Goal: Communication & Community: Answer question/provide support

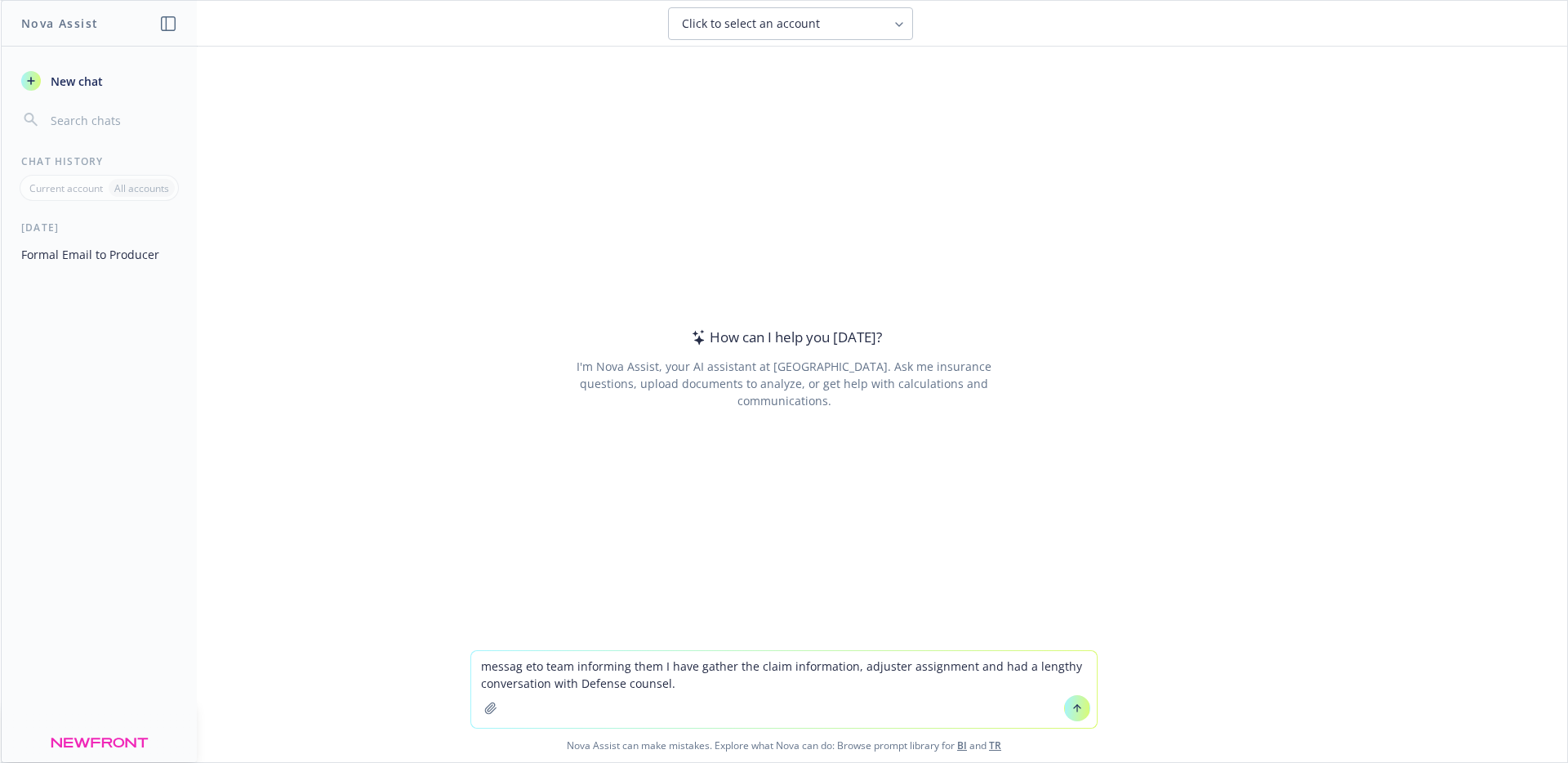
click at [511, 677] on textarea "messag eto team informing them I have gather the claim information, adjuster as…" at bounding box center [784, 689] width 625 height 77
click at [522, 666] on textarea "messag eto team informing them I have gather the claim information, adjuster as…" at bounding box center [784, 689] width 625 height 77
click at [726, 660] on textarea "message to team informing them I have gather the claim information, adjuster as…" at bounding box center [784, 689] width 625 height 77
click at [705, 677] on textarea "message to team informing them I have gathered the claim information, adjuster …" at bounding box center [784, 689] width 625 height 77
type textarea "message to team informing them I have gathered the claim information, adjuster …"
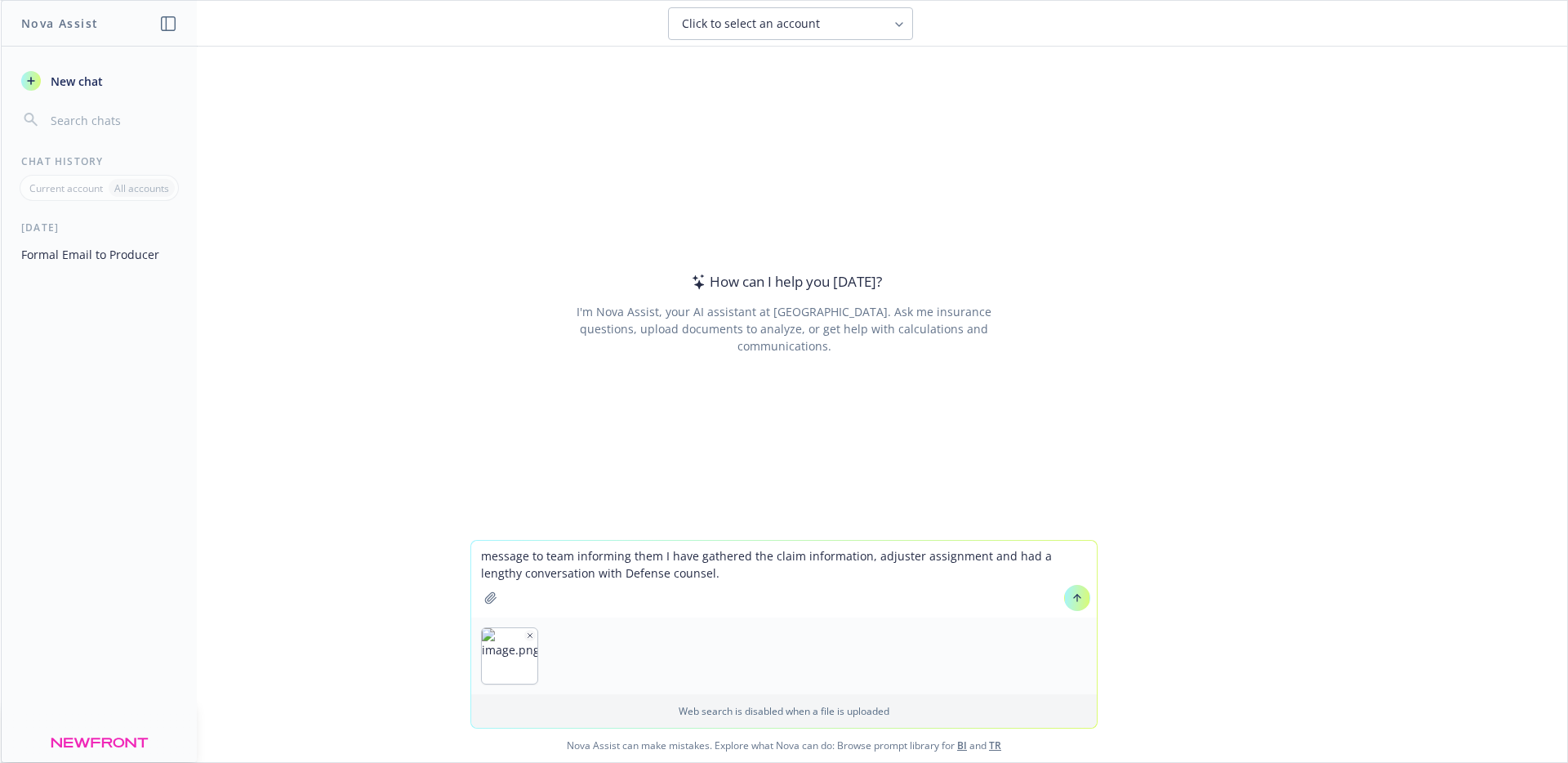
click at [528, 634] on button "button" at bounding box center [530, 635] width 11 height 11
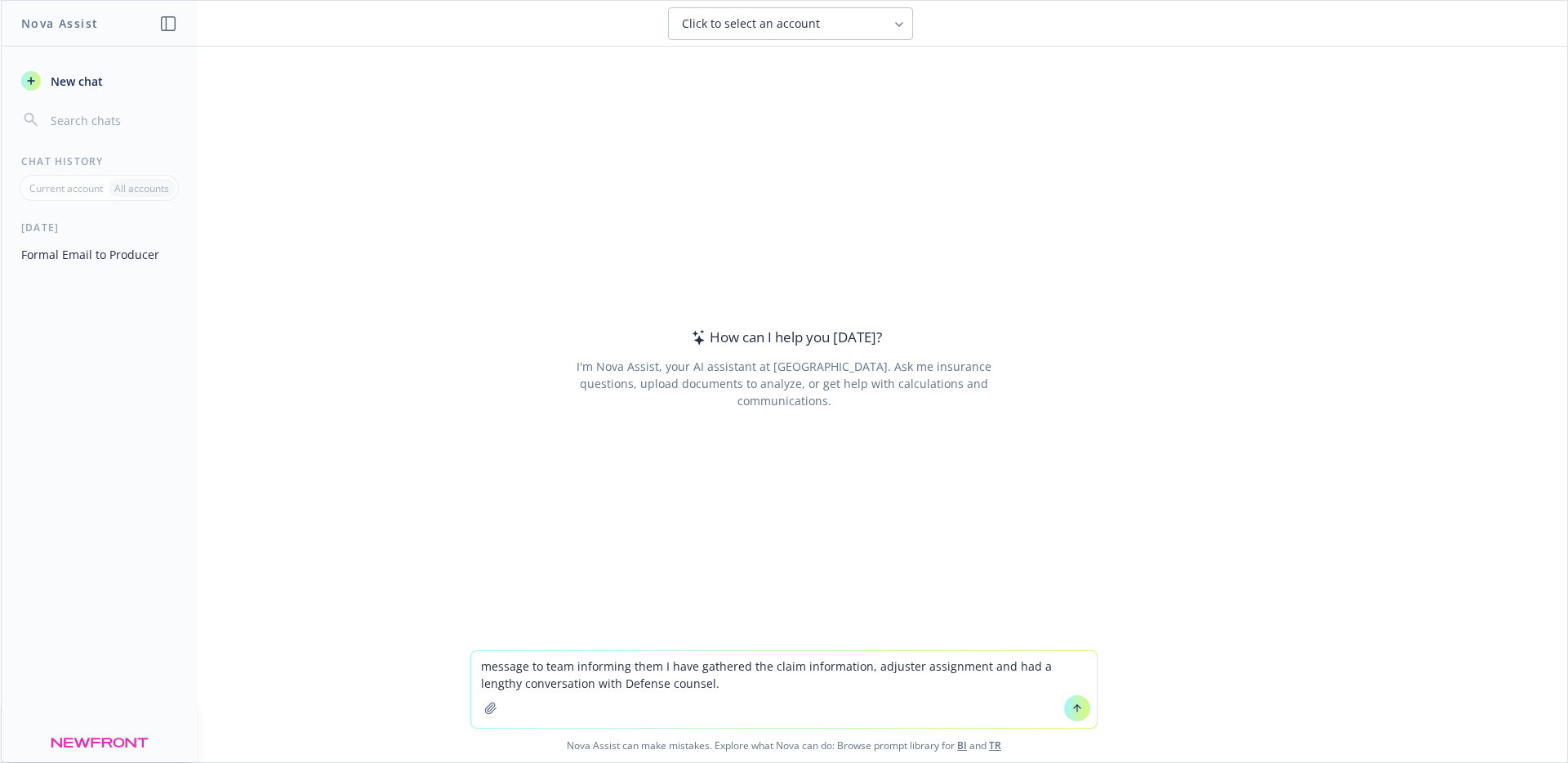
click at [730, 681] on textarea "message to team informing them I have gathered the claim information, adjuster …" at bounding box center [784, 689] width 625 height 77
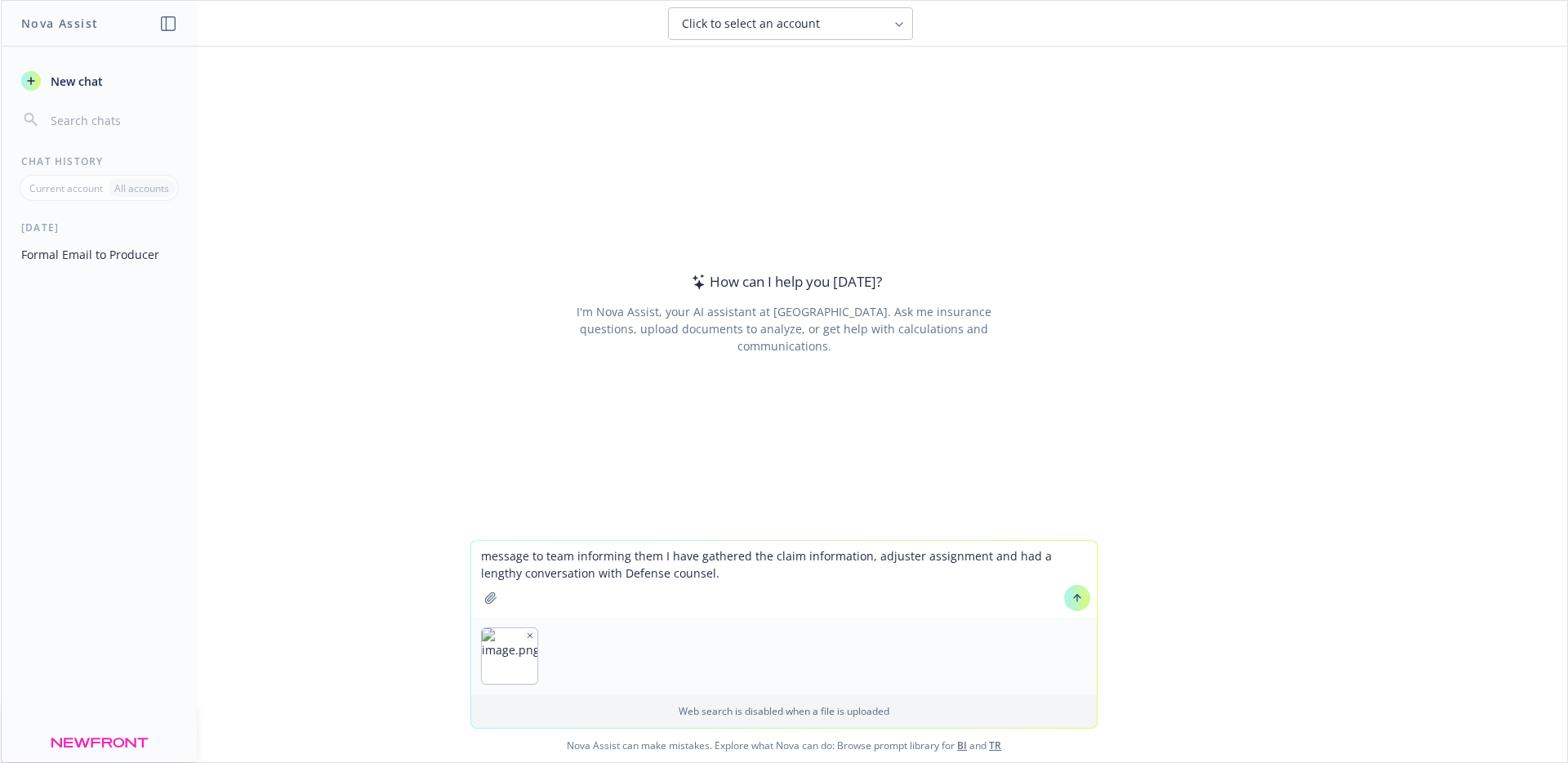
click at [1073, 601] on icon at bounding box center [1077, 598] width 11 height 11
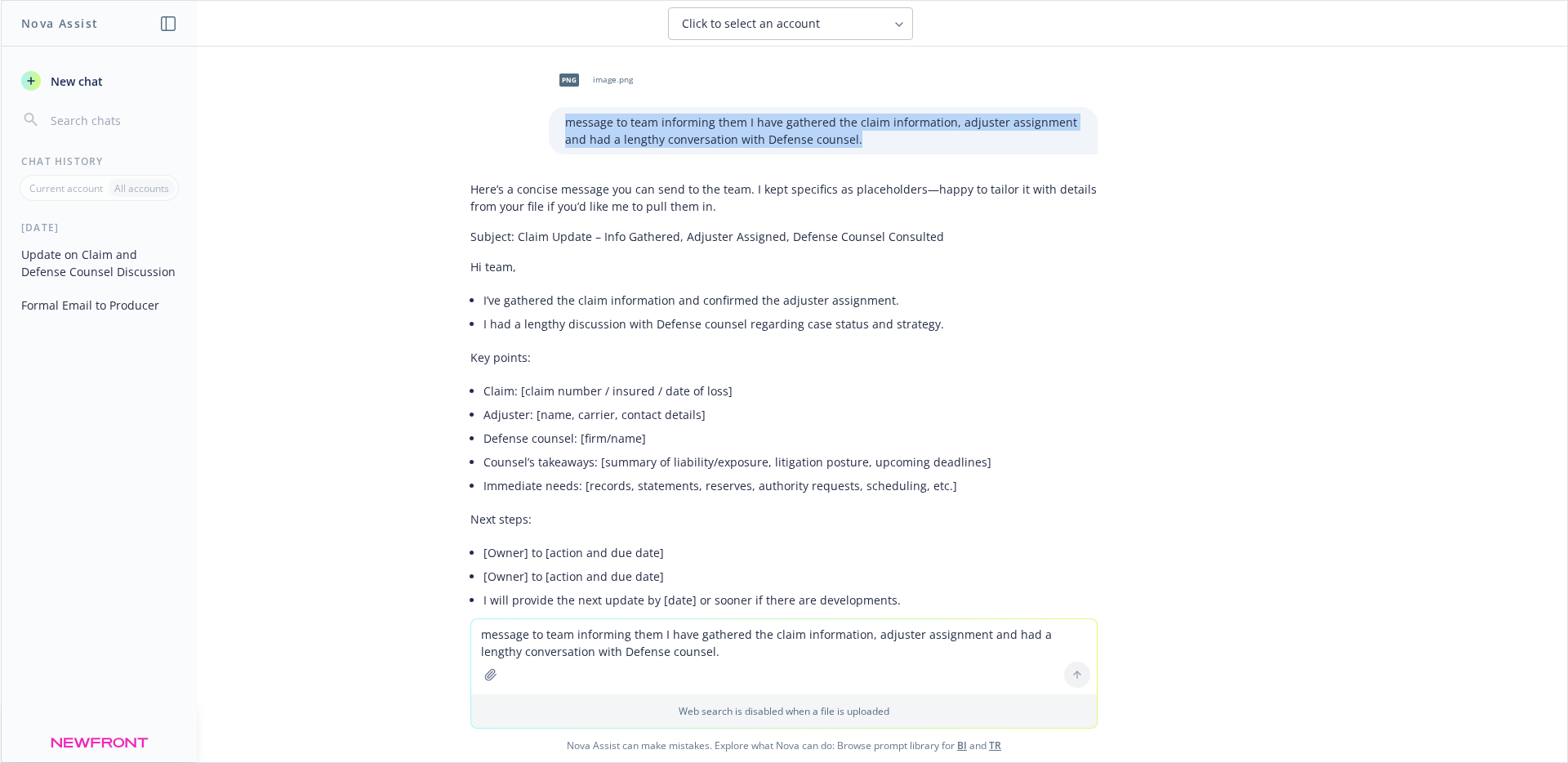
drag, startPoint x: 813, startPoint y: 140, endPoint x: 556, endPoint y: 127, distance: 257.3
click at [565, 127] on p "message to team informing them I have gathered the claim information, adjuster …" at bounding box center [822, 131] width 516 height 34
copy p "message to team informing them I have gathered the claim information, adjuster …"
